Goal: Navigation & Orientation: Find specific page/section

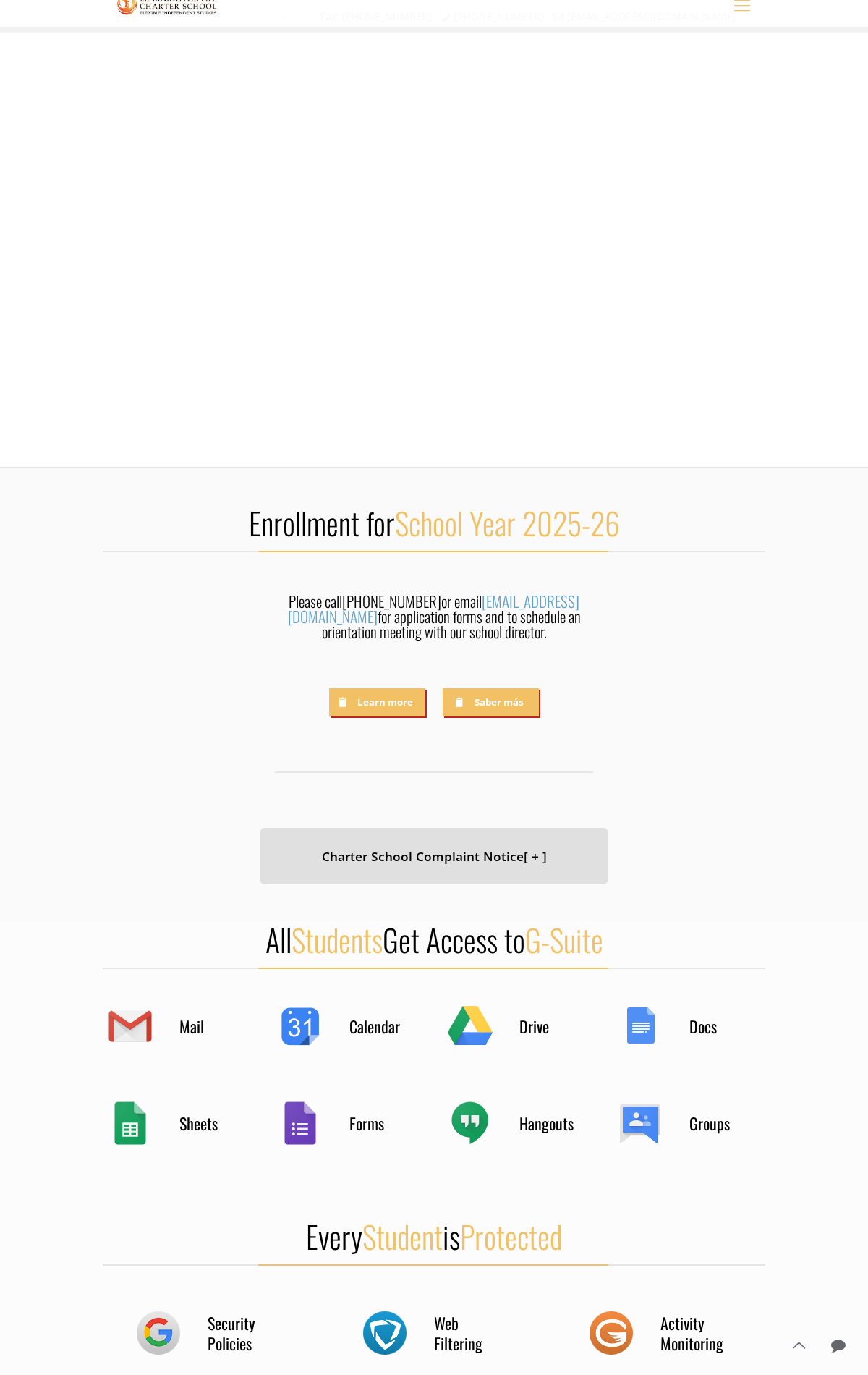
scroll to position [1400, 0]
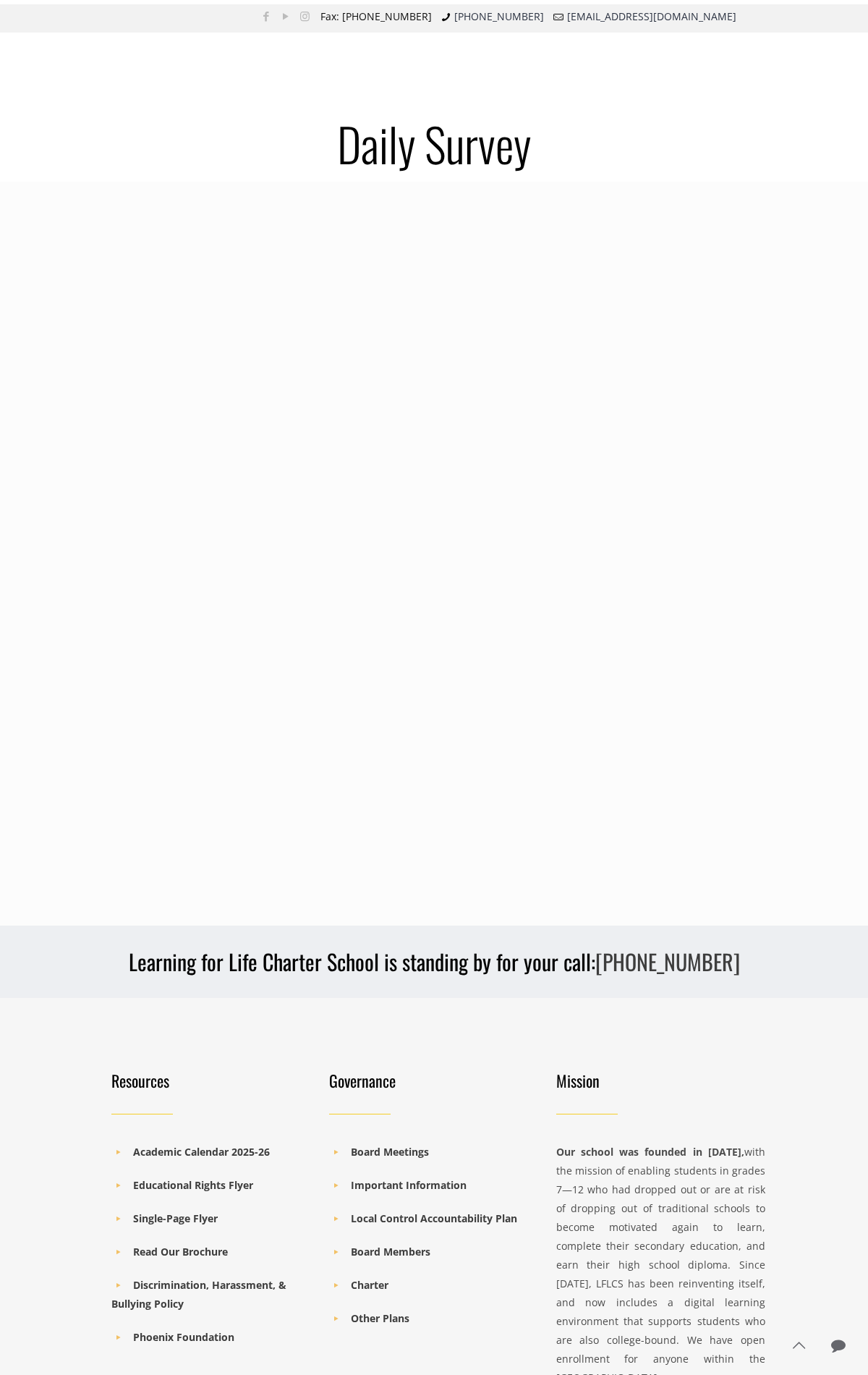
scroll to position [195, 0]
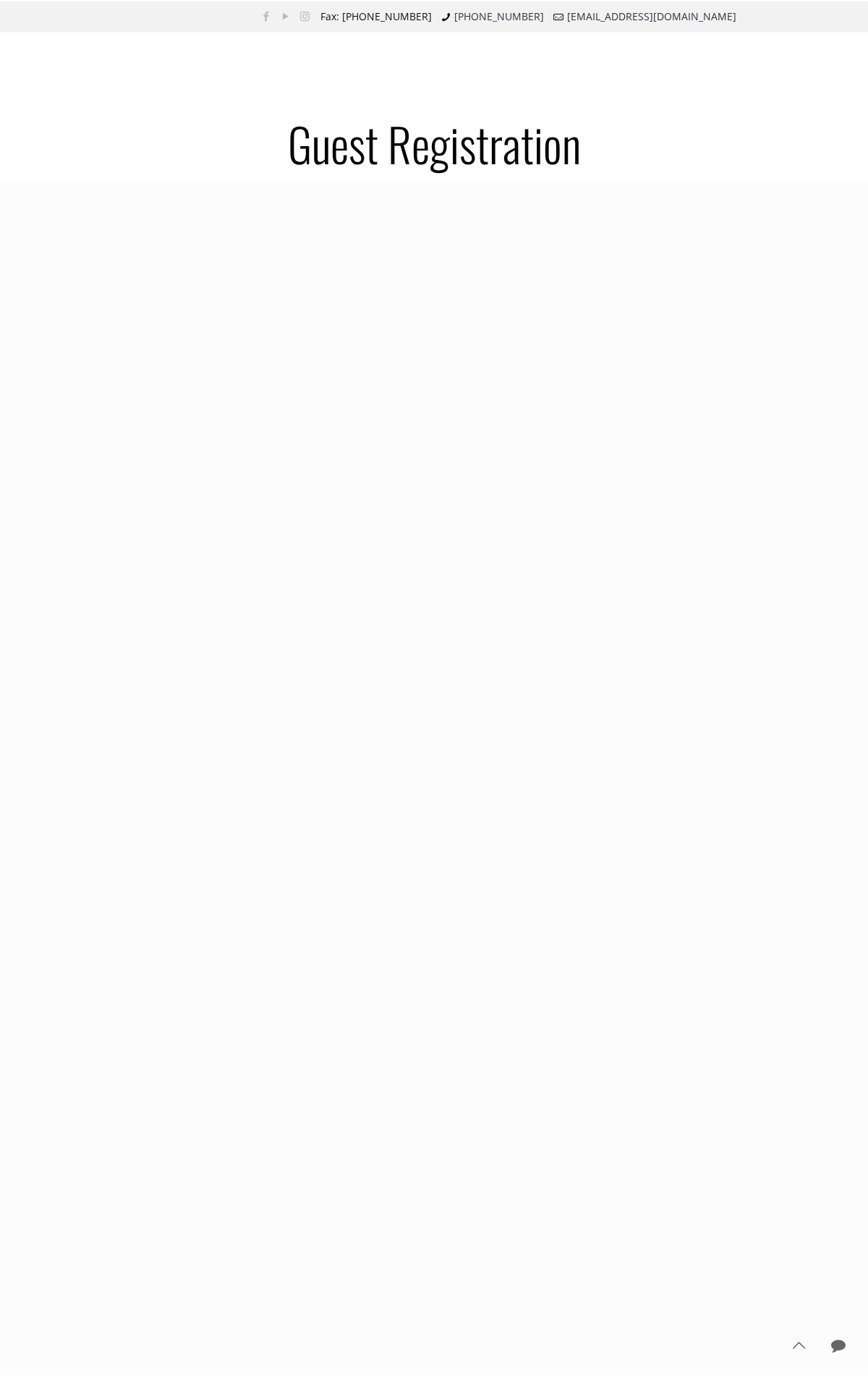
scroll to position [847, 0]
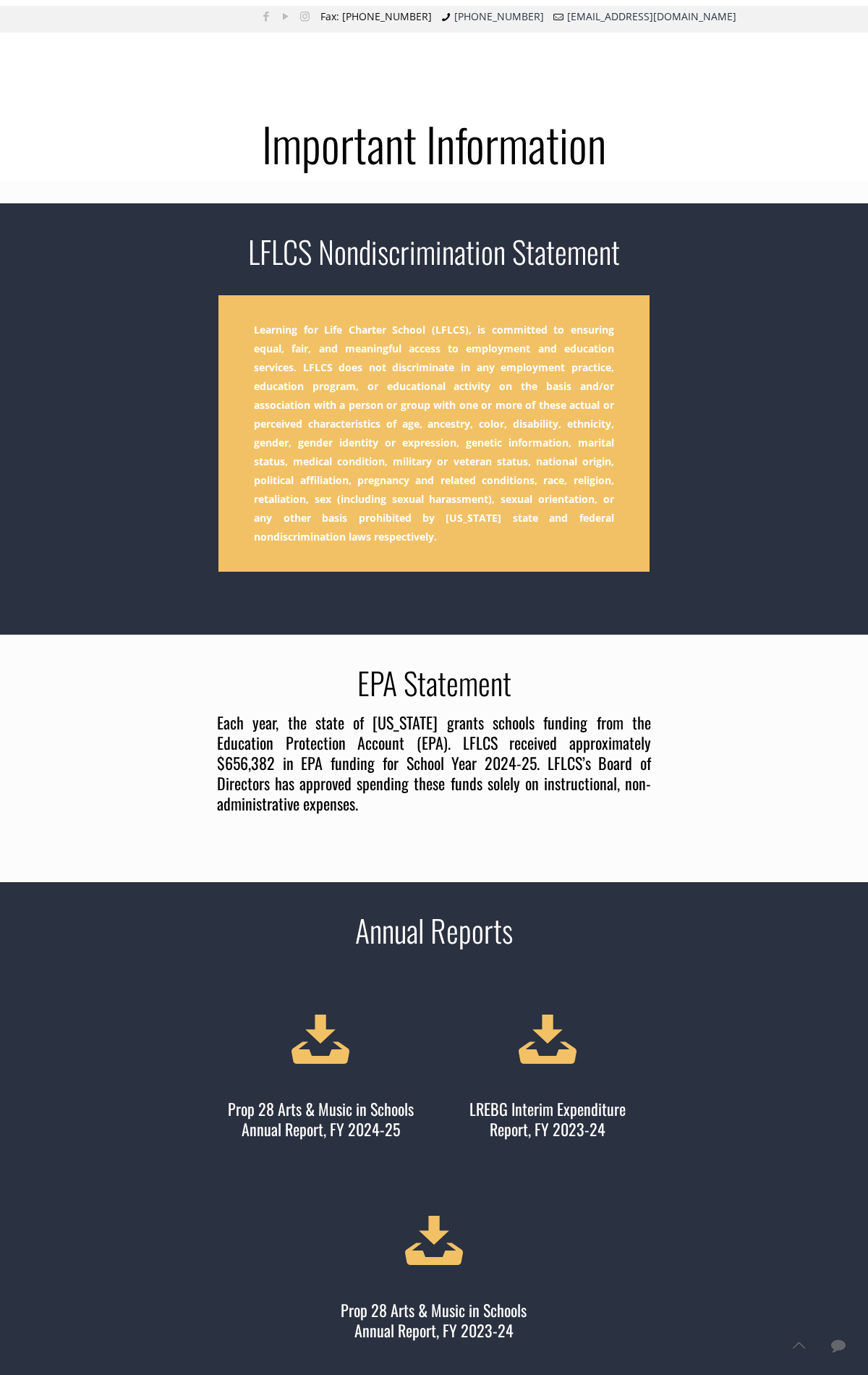
scroll to position [2675, 0]
